Goal: Task Accomplishment & Management: Use online tool/utility

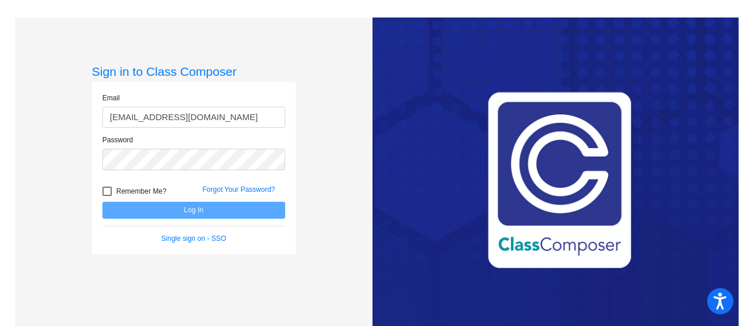
type input "[EMAIL_ADDRESS][DOMAIN_NAME]"
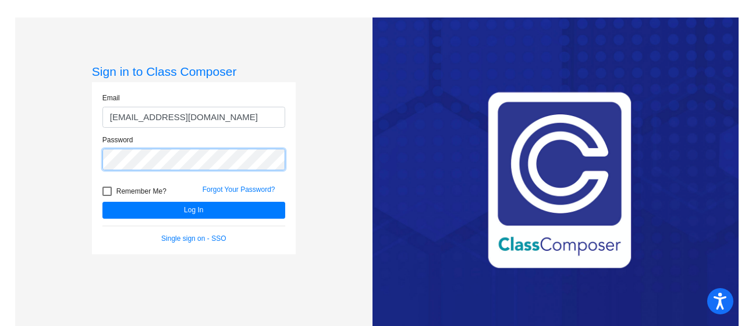
click at [102, 201] on button "Log In" at bounding box center [193, 209] width 183 height 17
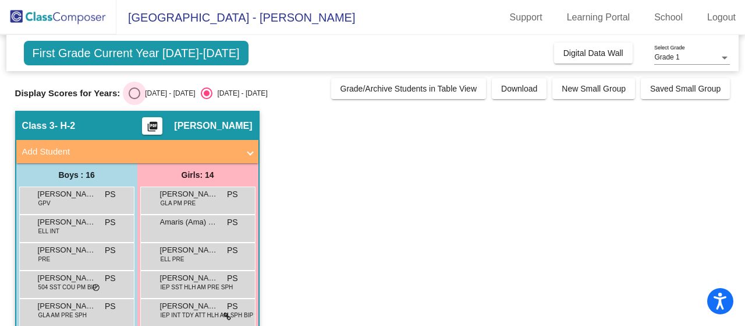
click at [136, 93] on div "Select an option" at bounding box center [135, 93] width 12 height 12
click at [135, 99] on input "[DATE] - [DATE]" at bounding box center [134, 99] width 1 height 1
radio input "true"
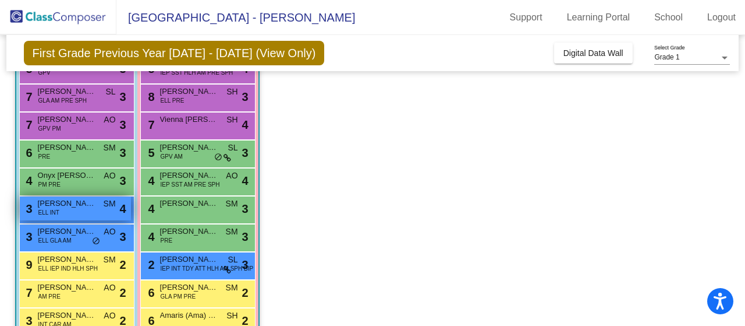
scroll to position [291, 0]
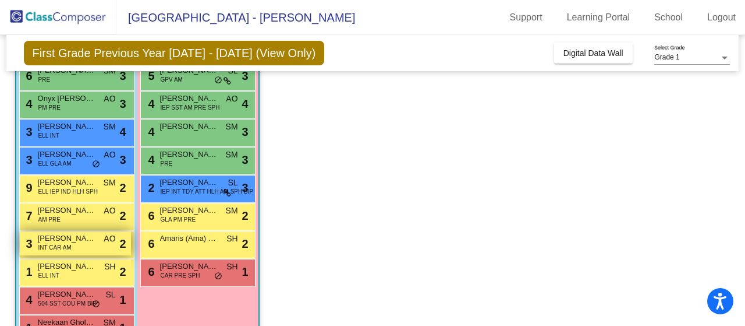
click at [61, 243] on span "INT CAR AM" at bounding box center [54, 247] width 33 height 9
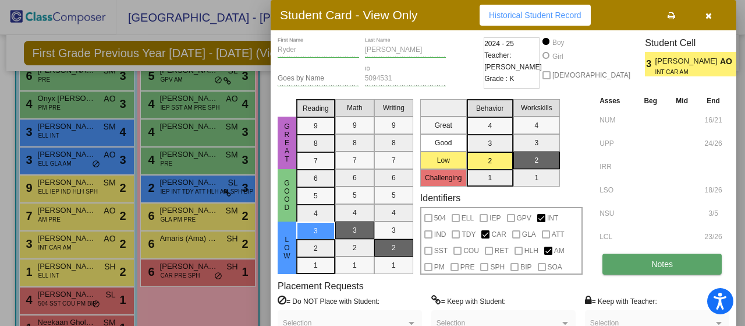
click at [676, 264] on button "Notes" at bounding box center [662, 263] width 119 height 21
